Goal: Entertainment & Leisure: Browse casually

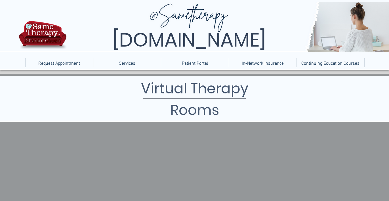
click at [3, 22] on div at bounding box center [194, 35] width 389 height 70
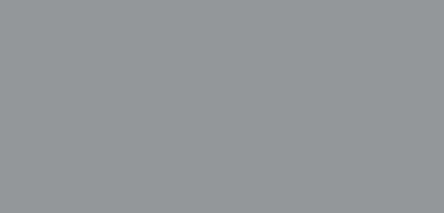
scroll to position [425, 0]
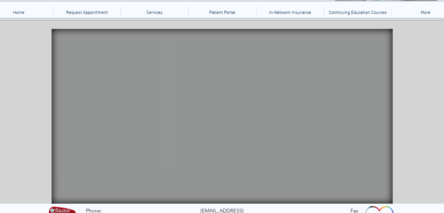
scroll to position [45, 0]
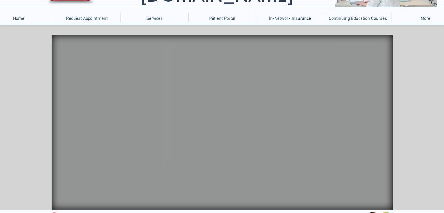
click at [322, 159] on video "Your Video Title Video Player" at bounding box center [222, 122] width 341 height 175
click at [362, 164] on video "Your Video Title Video Player" at bounding box center [222, 122] width 341 height 175
click at [322, 161] on video "Your Video Title Video Player" at bounding box center [222, 122] width 341 height 175
click at [362, 167] on video "Your Video Title Video Player" at bounding box center [222, 122] width 341 height 175
click at [360, 163] on video "Your Video Title Video Player" at bounding box center [222, 122] width 341 height 175
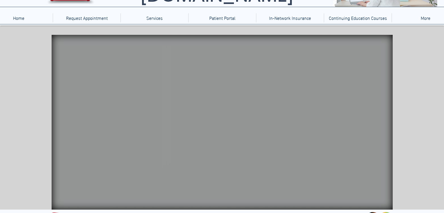
click at [430, 150] on div "main content" at bounding box center [222, 118] width 444 height 184
click at [163, 131] on icon "main content" at bounding box center [161, 124] width 7 height 66
click at [274, 103] on icon "main content" at bounding box center [274, 102] width 20 height 16
click at [341, 79] on icon "An image of an Etch-a-sketch toy that when clicked brings you to a physics game." at bounding box center [348, 80] width 22 height 15
click at [251, 102] on icon "main content" at bounding box center [248, 103] width 23 height 11
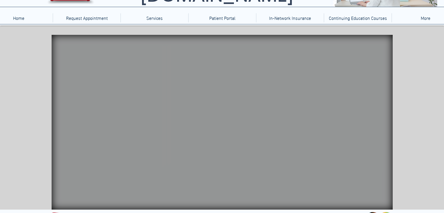
click at [314, 58] on icon "Images of bottles of bottles that when clicked bring you to bubble game." at bounding box center [320, 56] width 16 height 16
click at [293, 69] on div "x Live Your Video Title Unmute 00:12 00:14" at bounding box center [222, 118] width 444 height 184
click at [424, 93] on div "main content" at bounding box center [222, 118] width 444 height 184
click at [301, 56] on icon "main content" at bounding box center [304, 55] width 16 height 18
click at [203, 136] on video "Your Video Title Video Player" at bounding box center [222, 122] width 341 height 175
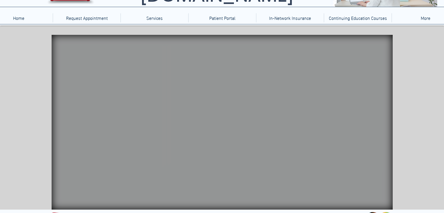
click at [135, 79] on icon "main content" at bounding box center [130, 75] width 12 height 16
click at [247, 169] on video "Your Video Title Video Player" at bounding box center [222, 122] width 341 height 175
click at [200, 132] on video "Your Video Title Video Player" at bounding box center [222, 122] width 341 height 175
click at [306, 125] on icon "main content" at bounding box center [311, 129] width 22 height 23
click at [418, 166] on div "main content" at bounding box center [222, 118] width 444 height 184
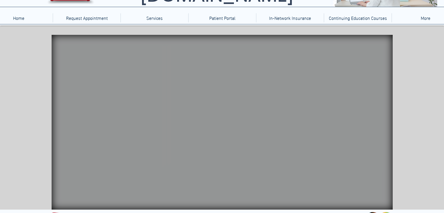
click at [243, 163] on video "Your Video Title Video Player" at bounding box center [222, 122] width 341 height 175
click at [238, 80] on video "Your Video Title Video Player" at bounding box center [222, 122] width 341 height 175
click at [330, 129] on icon "An image of a hashtag sign that when clicked brings you to a Jackson Pollock ga…" at bounding box center [336, 132] width 17 height 17
click at [344, 106] on icon "main content" at bounding box center [345, 105] width 16 height 16
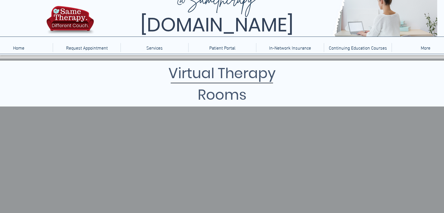
scroll to position [28, 0]
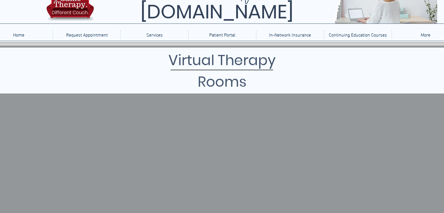
click at [214, 65] on h1 "Virtual Therapy Rooms" at bounding box center [222, 71] width 172 height 43
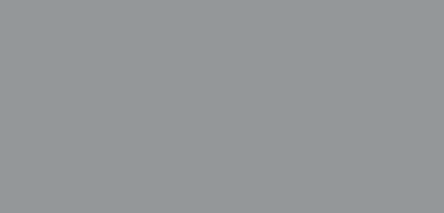
scroll to position [328, 0]
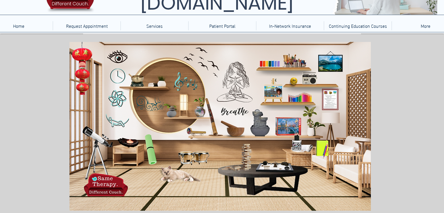
scroll to position [28, 0]
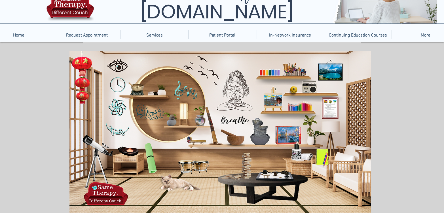
click at [138, 87] on icon "An image of a mindfulness bell, when clicked brings you to a video fo a mindfun…" at bounding box center [137, 87] width 13 height 13
click at [171, 185] on icon "An image of a cat, nothing happens when clicked." at bounding box center [177, 181] width 43 height 16
click at [173, 184] on icon "An image of a cat, nothing happens when clicked." at bounding box center [177, 181] width 43 height 16
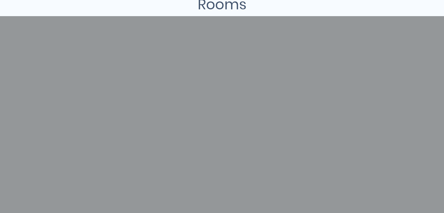
scroll to position [85, 0]
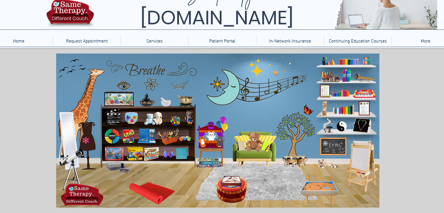
scroll to position [28, 0]
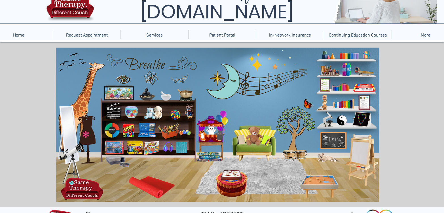
click at [120, 93] on icon "An image of a fish aquarium that when clicked brings you to a video of a fish a…" at bounding box center [118, 92] width 28 height 12
click at [254, 133] on icon "main content" at bounding box center [252, 136] width 16 height 16
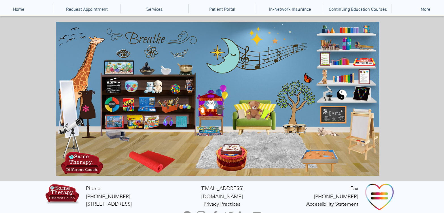
scroll to position [26, 0]
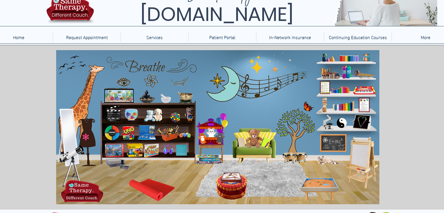
click at [315, 181] on icon "An image of a sand tray that when clicked brings you to an online version of a …" at bounding box center [318, 189] width 37 height 20
click at [361, 156] on icon "An image of a child's art easel that when clicked brings you to a sketch pad ga…" at bounding box center [363, 162] width 26 height 49
click at [66, 11] on img at bounding box center [70, 11] width 51 height 33
